Goal: Task Accomplishment & Management: Complete application form

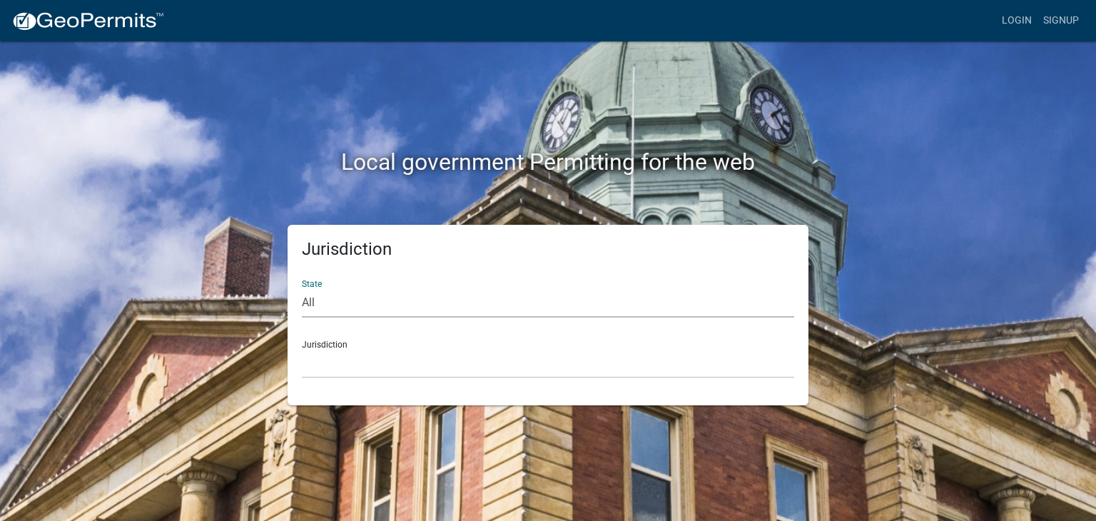
click at [360, 304] on select "All [US_STATE] [US_STATE] [US_STATE] [US_STATE] [US_STATE] [US_STATE] [US_STATE…" at bounding box center [548, 302] width 492 height 29
select select "[US_STATE]"
click at [302, 288] on select "All [US_STATE] [US_STATE] [US_STATE] [US_STATE] [US_STATE] [US_STATE] [US_STATE…" at bounding box center [548, 302] width 492 height 29
click at [362, 363] on select "[GEOGRAPHIC_DATA], [US_STATE] [GEOGRAPHIC_DATA], [US_STATE] [GEOGRAPHIC_DATA], …" at bounding box center [548, 363] width 492 height 29
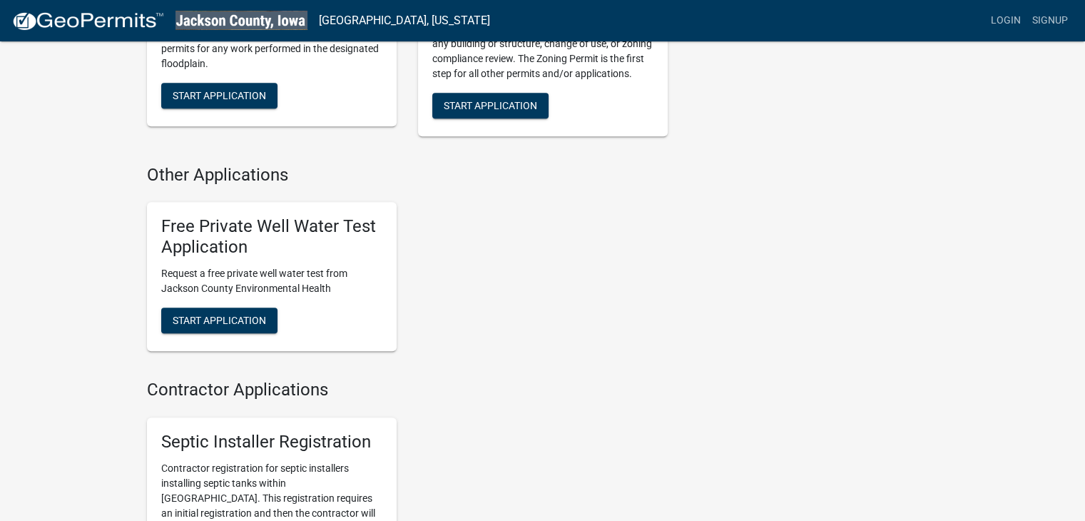
scroll to position [642, 0]
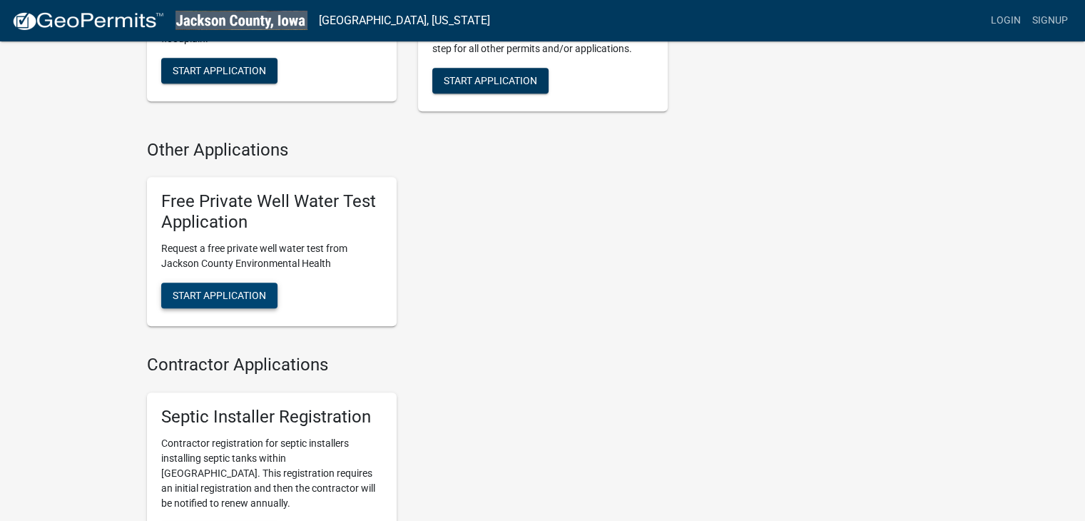
click at [219, 292] on span "Start Application" at bounding box center [219, 294] width 93 height 11
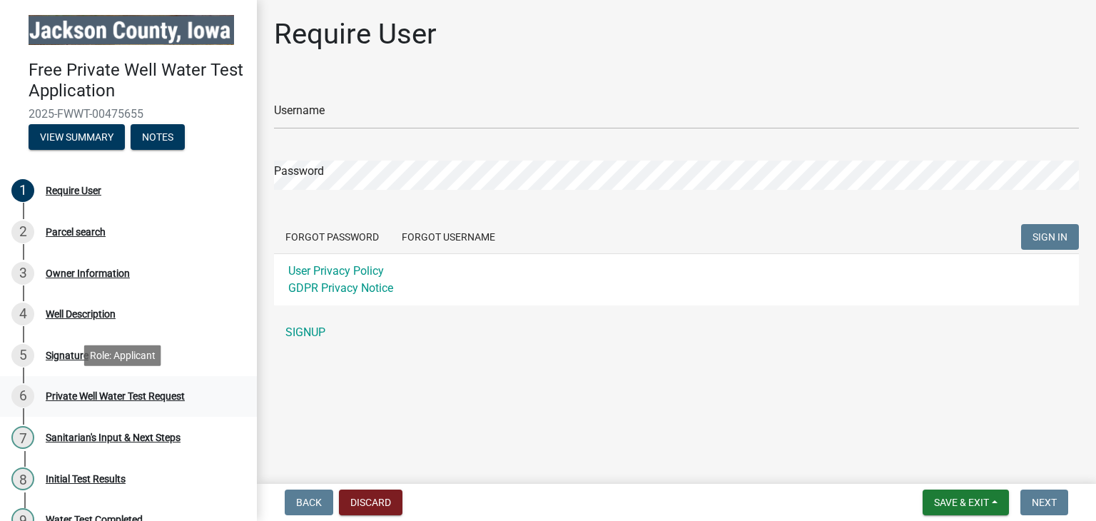
click at [90, 395] on div "Private Well Water Test Request" at bounding box center [115, 396] width 139 height 10
click at [65, 186] on div "Require User" at bounding box center [74, 191] width 56 height 10
click at [64, 135] on button "View Summary" at bounding box center [77, 137] width 96 height 26
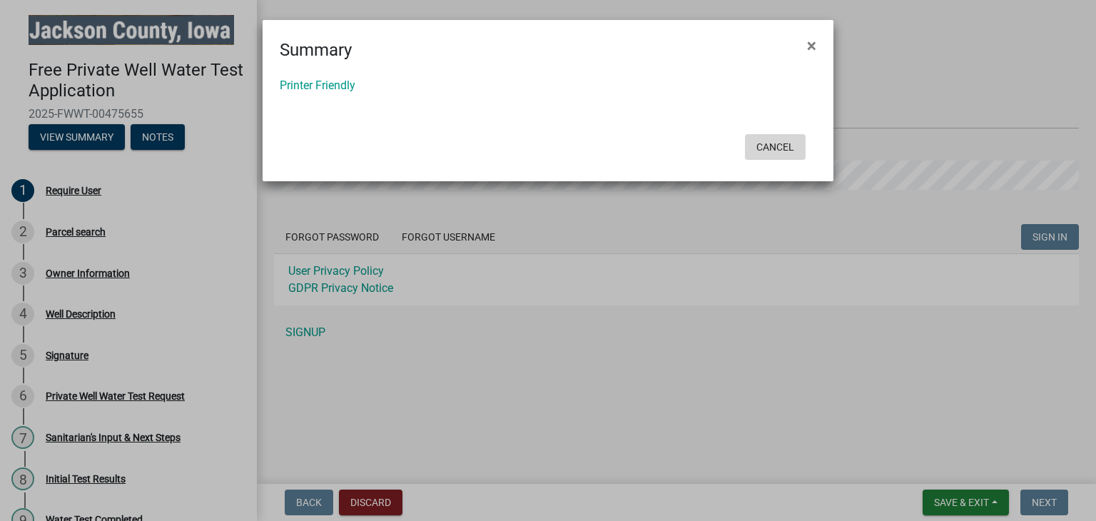
click at [795, 137] on button "Cancel" at bounding box center [775, 147] width 61 height 26
